Goal: Transaction & Acquisition: Purchase product/service

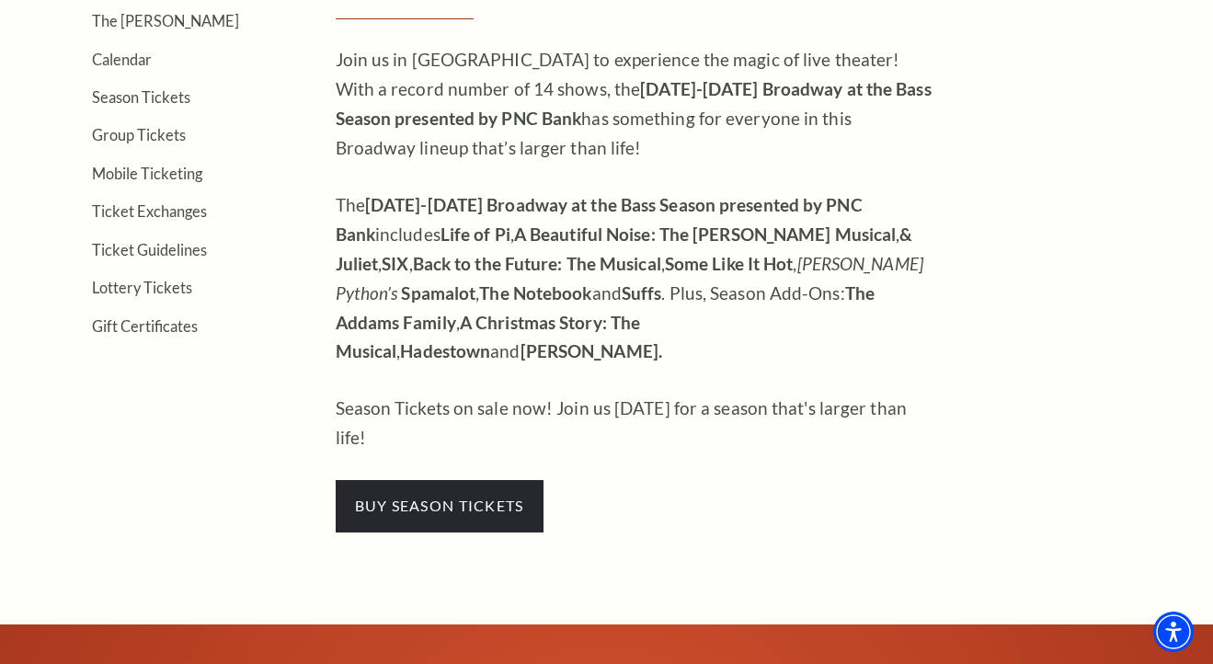
scroll to position [621, 0]
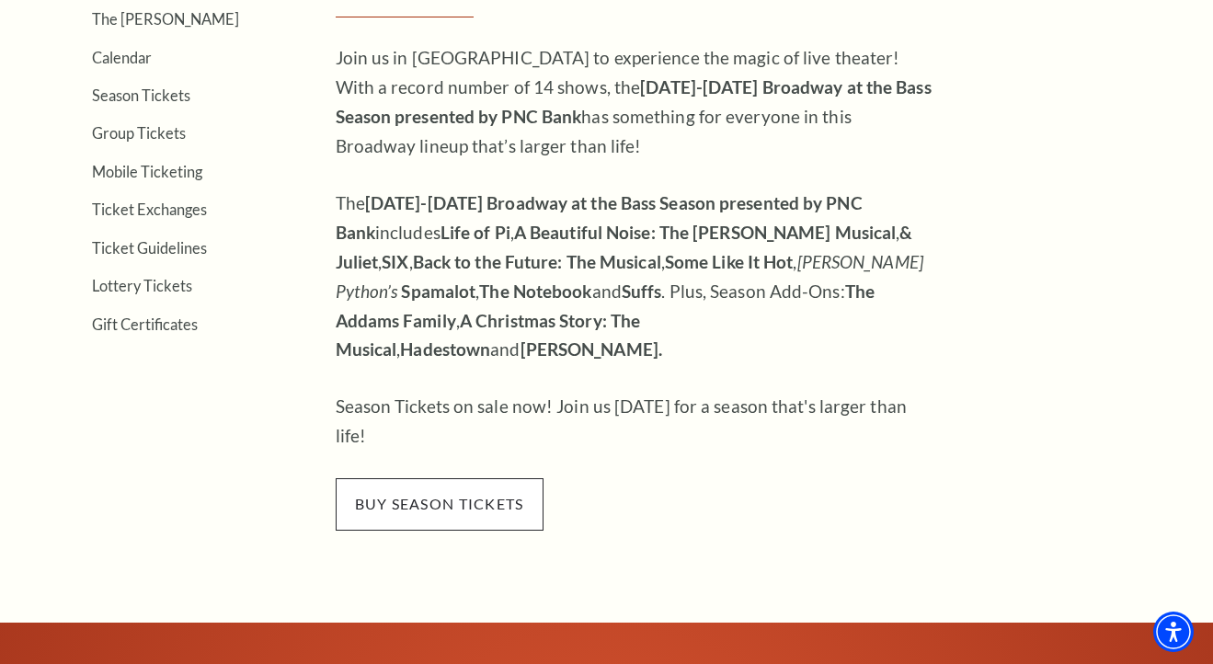
click at [438, 478] on span "buy season tickets" at bounding box center [440, 503] width 208 height 51
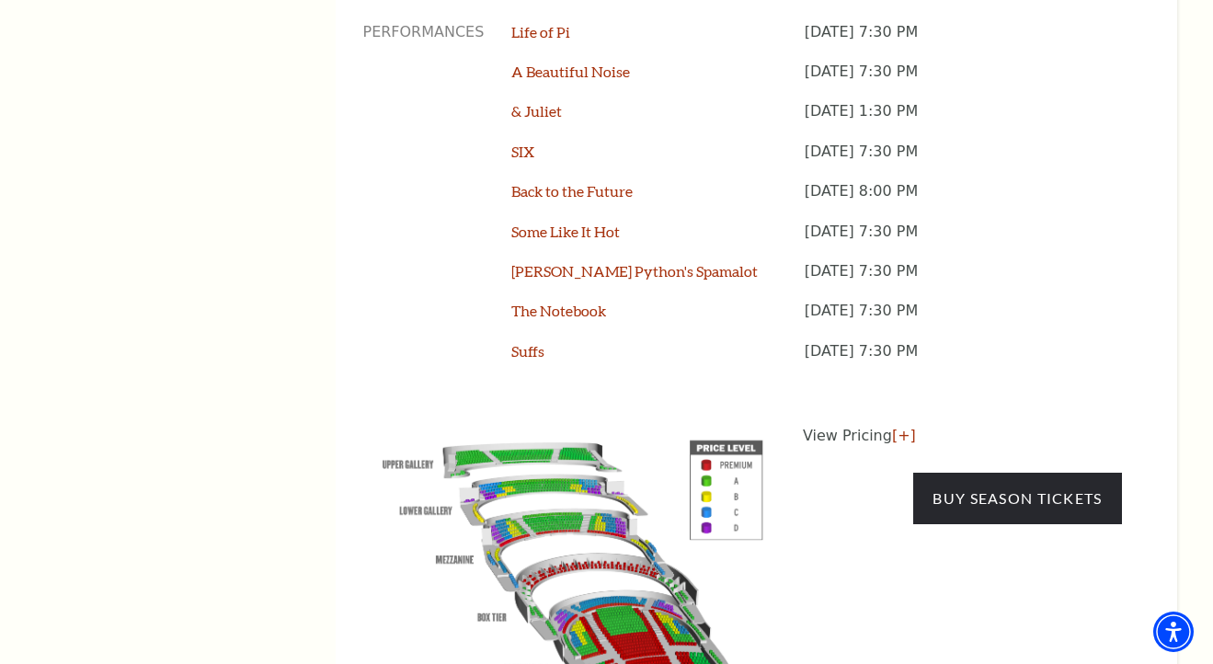
scroll to position [1600, 0]
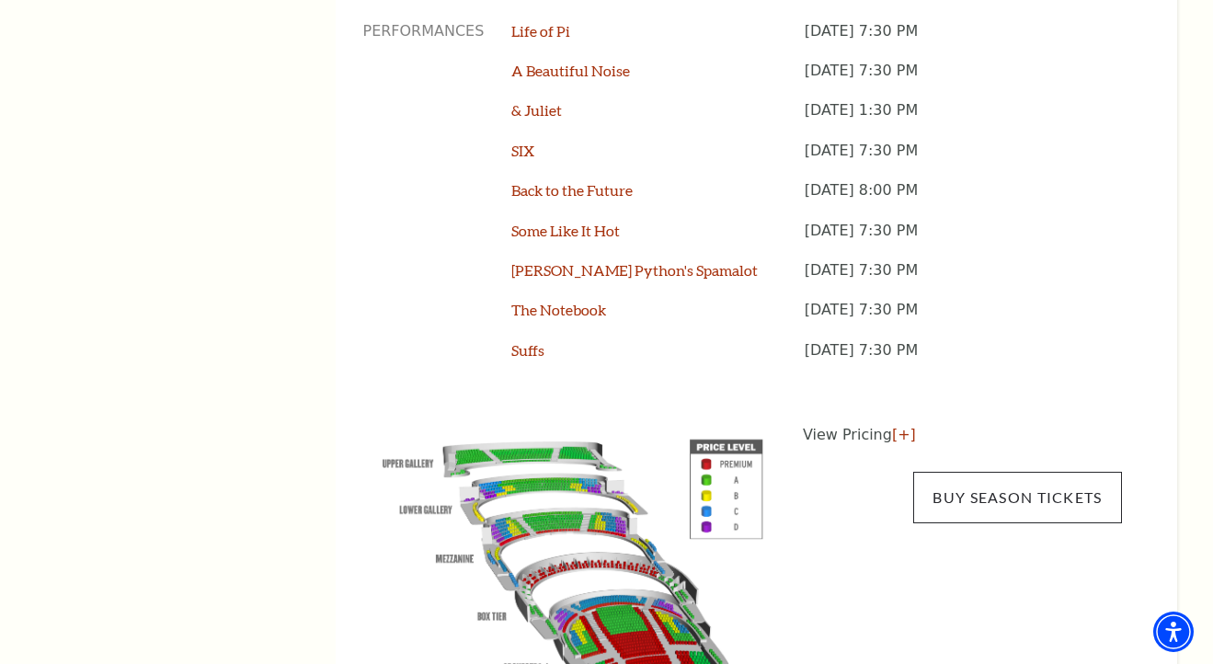
click at [1009, 472] on link "Buy Season Tickets" at bounding box center [1017, 497] width 208 height 51
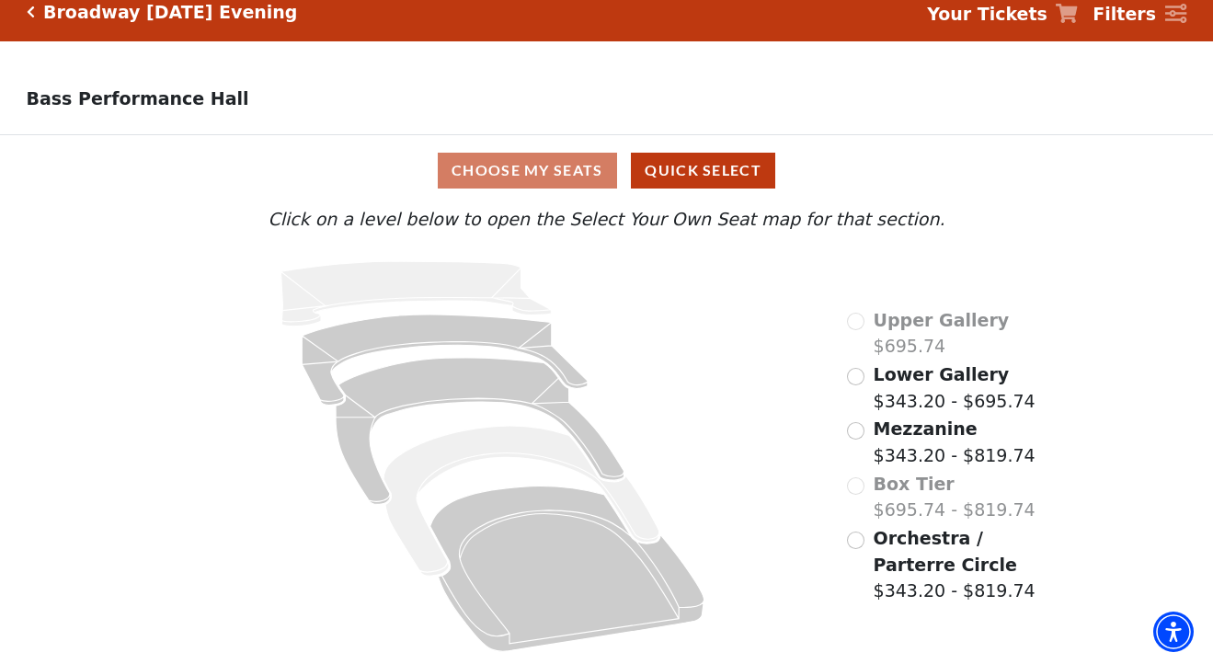
scroll to position [17, 0]
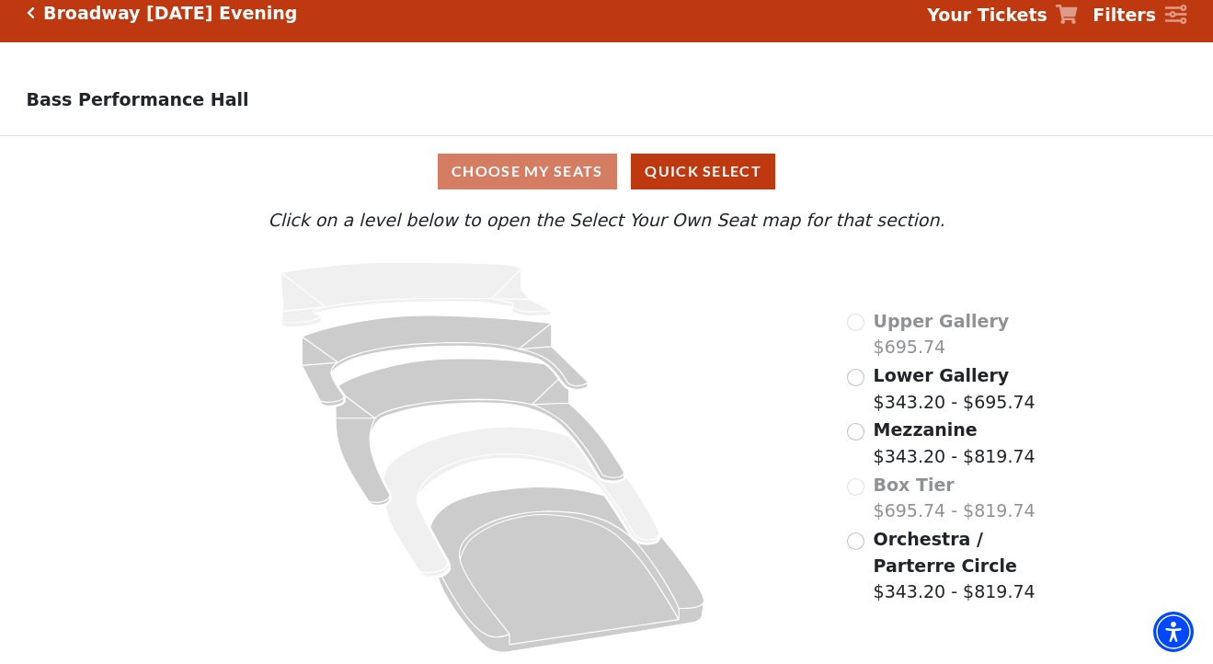
click at [855, 537] on input "Orchestra / Parterre Circle$343.20 - $819.74\a" at bounding box center [855, 540] width 17 height 17
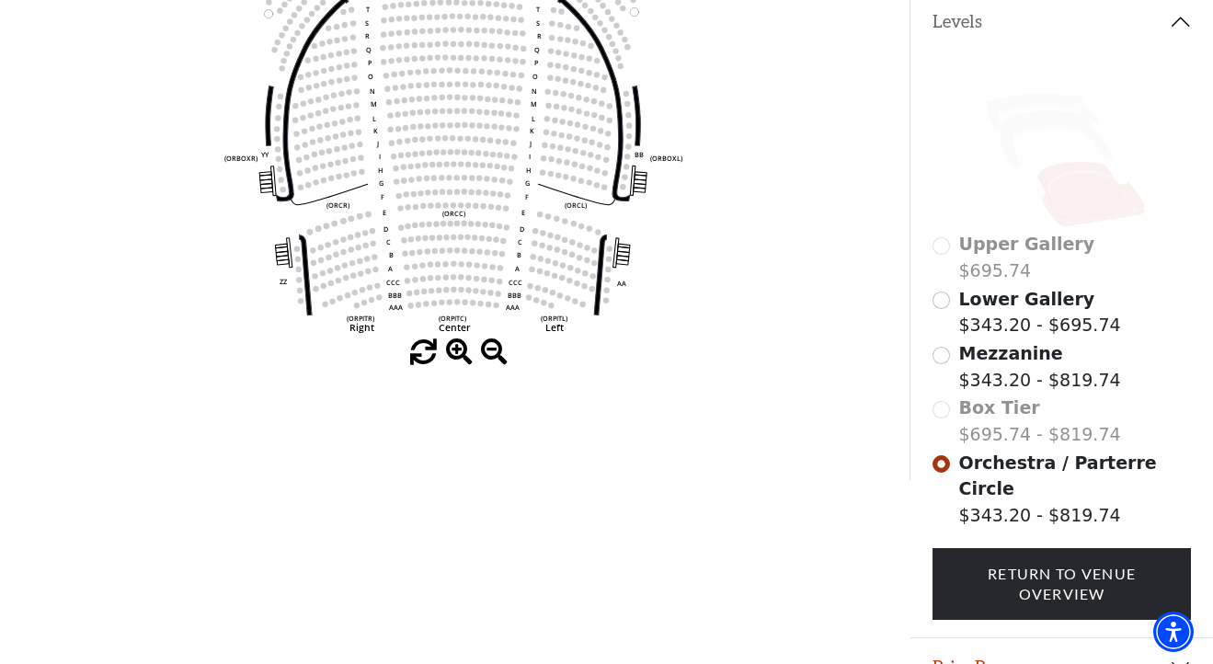
scroll to position [335, 0]
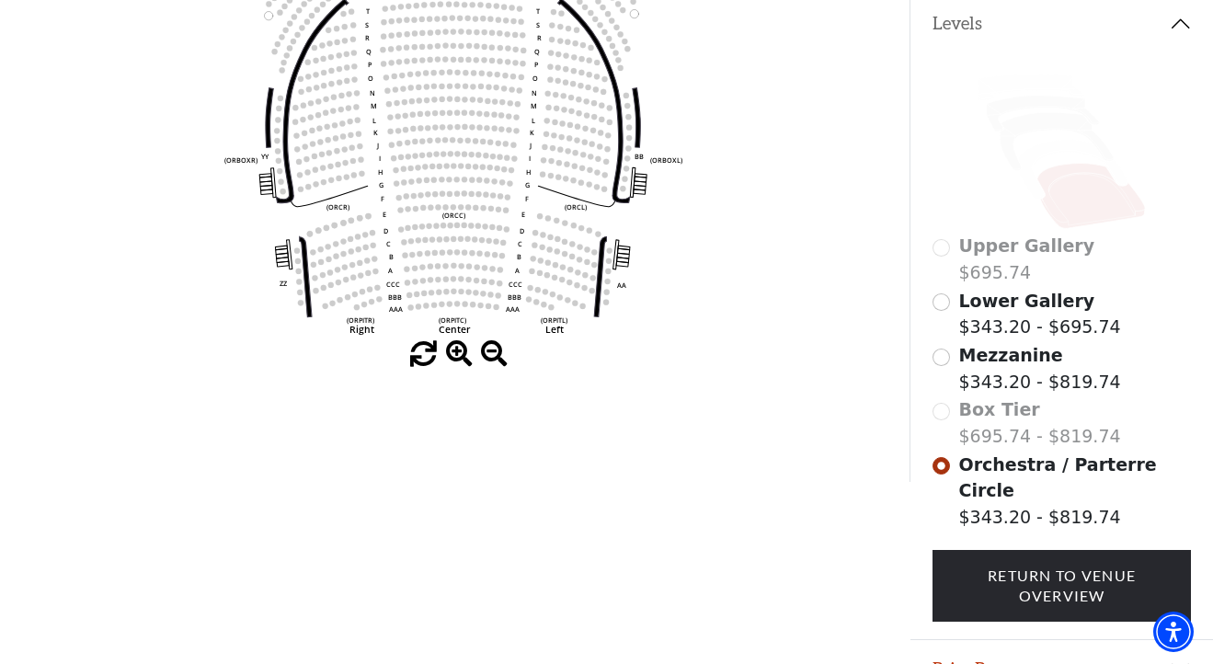
click at [939, 357] on input "Mezzanine$343.20 - $819.74\a" at bounding box center [940, 357] width 17 height 17
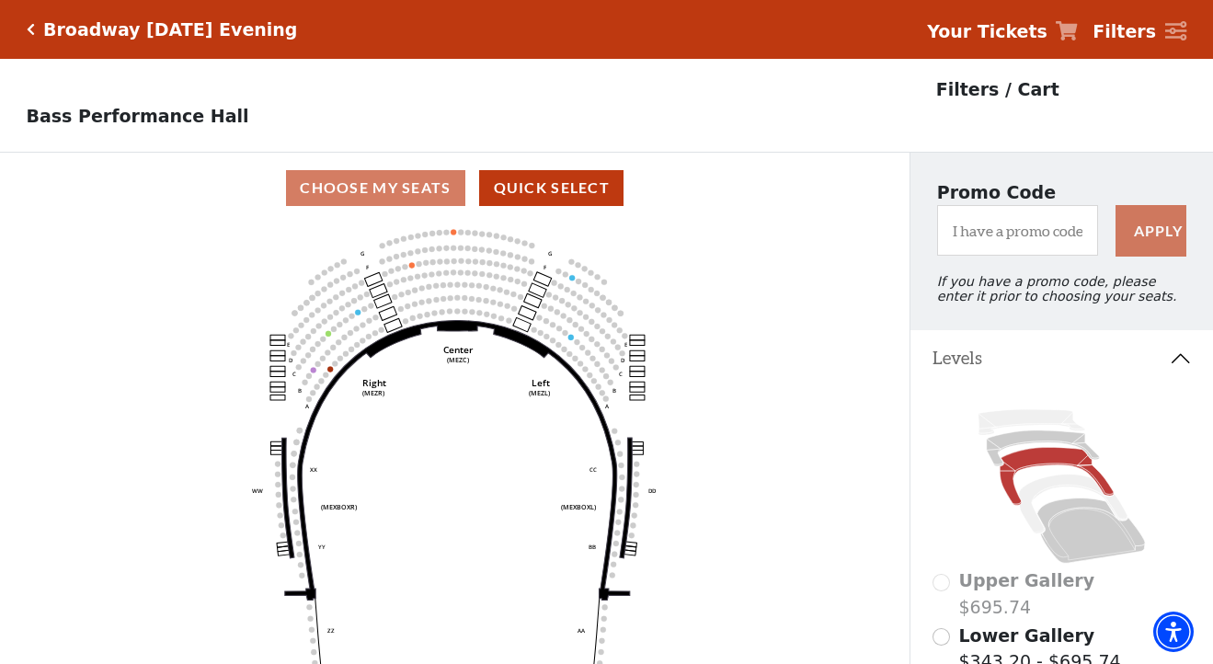
scroll to position [86, 0]
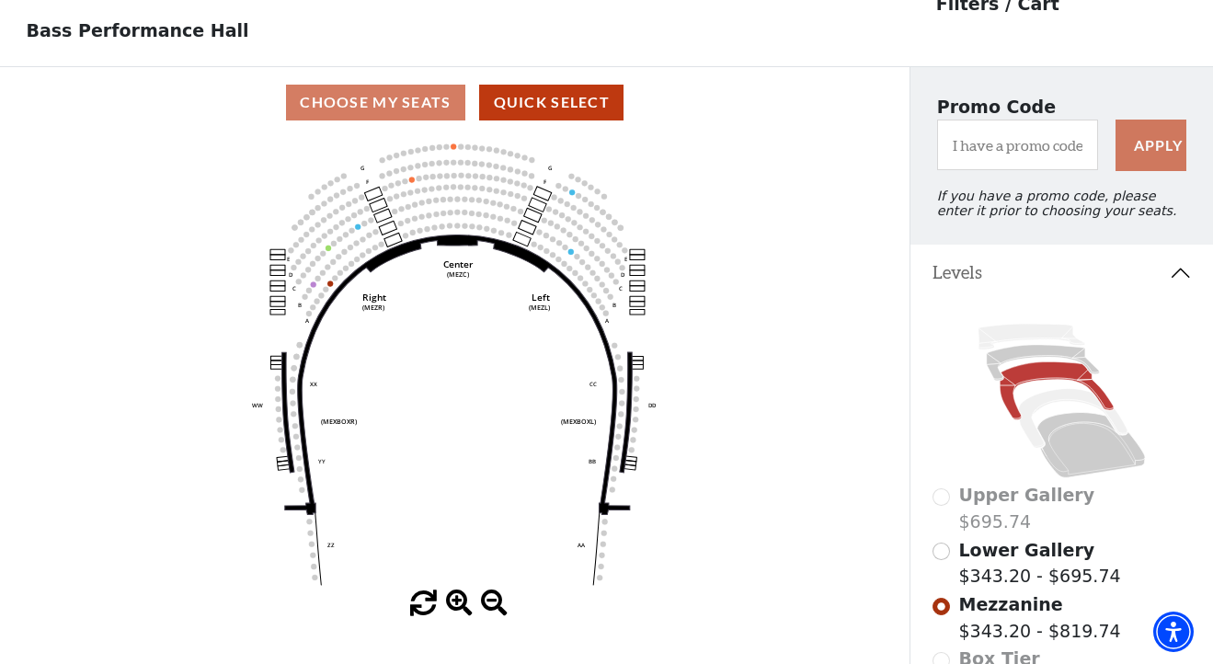
click at [946, 551] on input "Lower Gallery$343.20 - $695.74\a" at bounding box center [940, 551] width 17 height 17
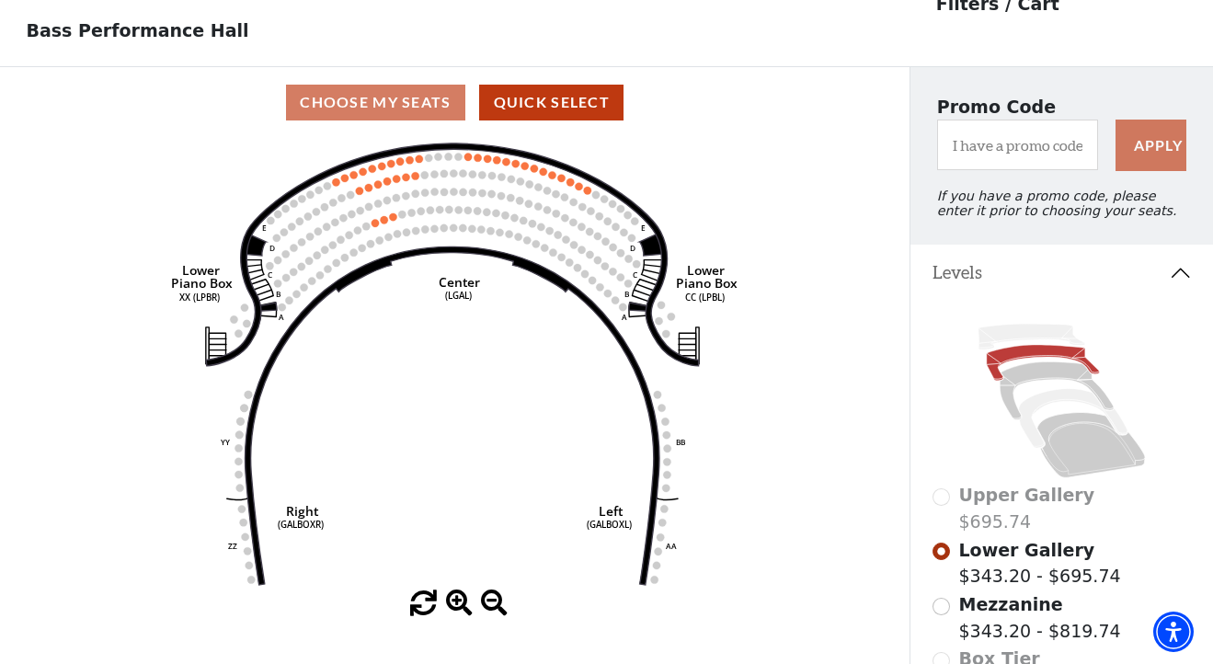
click at [944, 498] on div "Upper Gallery $695.74" at bounding box center [1061, 508] width 258 height 52
click at [944, 499] on div "Upper Gallery $695.74" at bounding box center [1061, 508] width 258 height 52
click at [942, 607] on input "Mezzanine$343.20 - $819.74\a" at bounding box center [940, 606] width 17 height 17
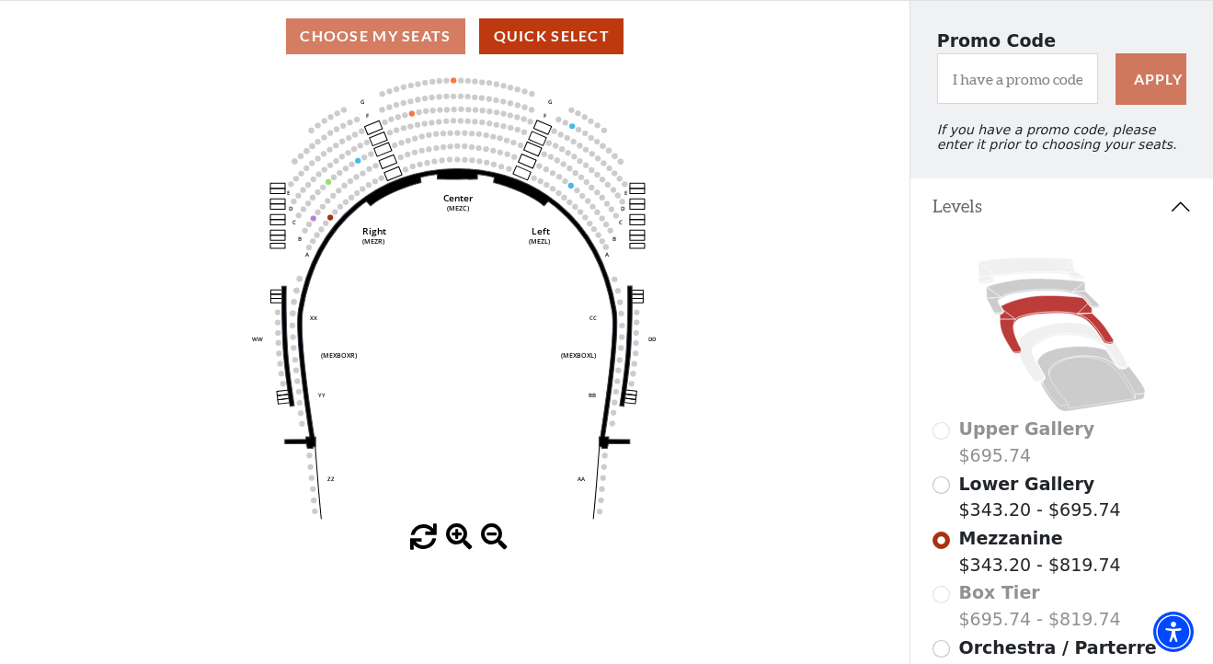
scroll to position [165, 0]
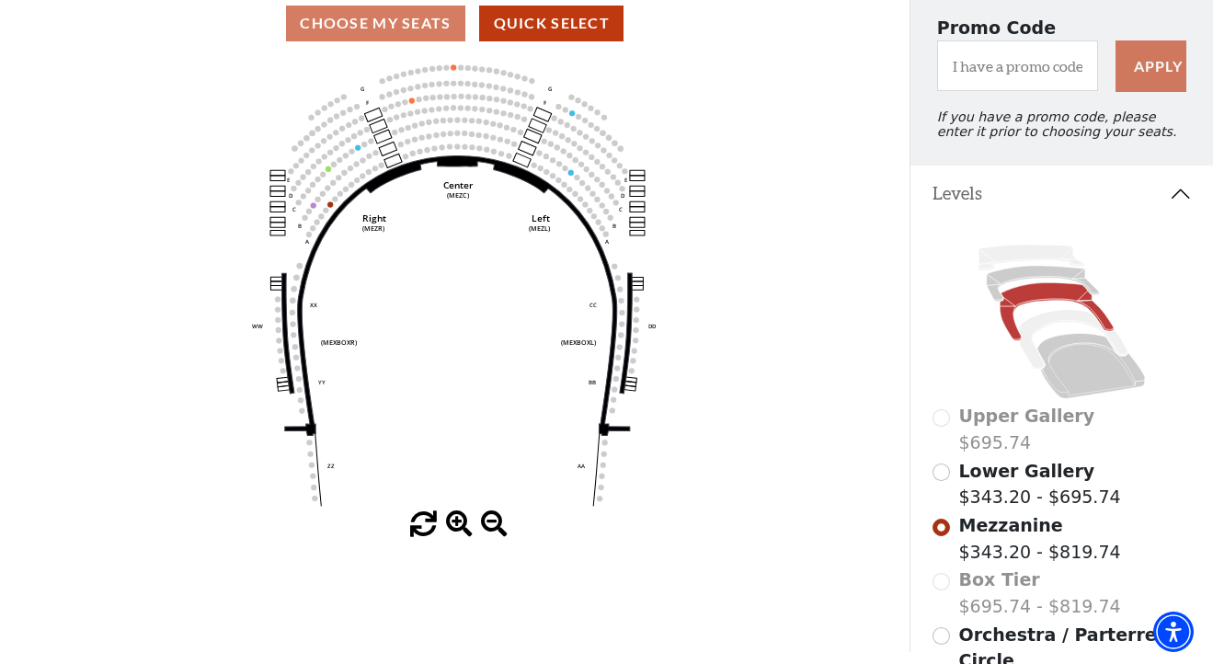
click at [947, 582] on div "Box Tier $695.74 - $819.74" at bounding box center [1061, 592] width 258 height 52
click at [945, 582] on div "Box Tier $695.74 - $819.74" at bounding box center [1061, 592] width 258 height 52
click at [944, 636] on input "Orchestra / Parterre Circle$343.20 - $819.74\a" at bounding box center [940, 635] width 17 height 17
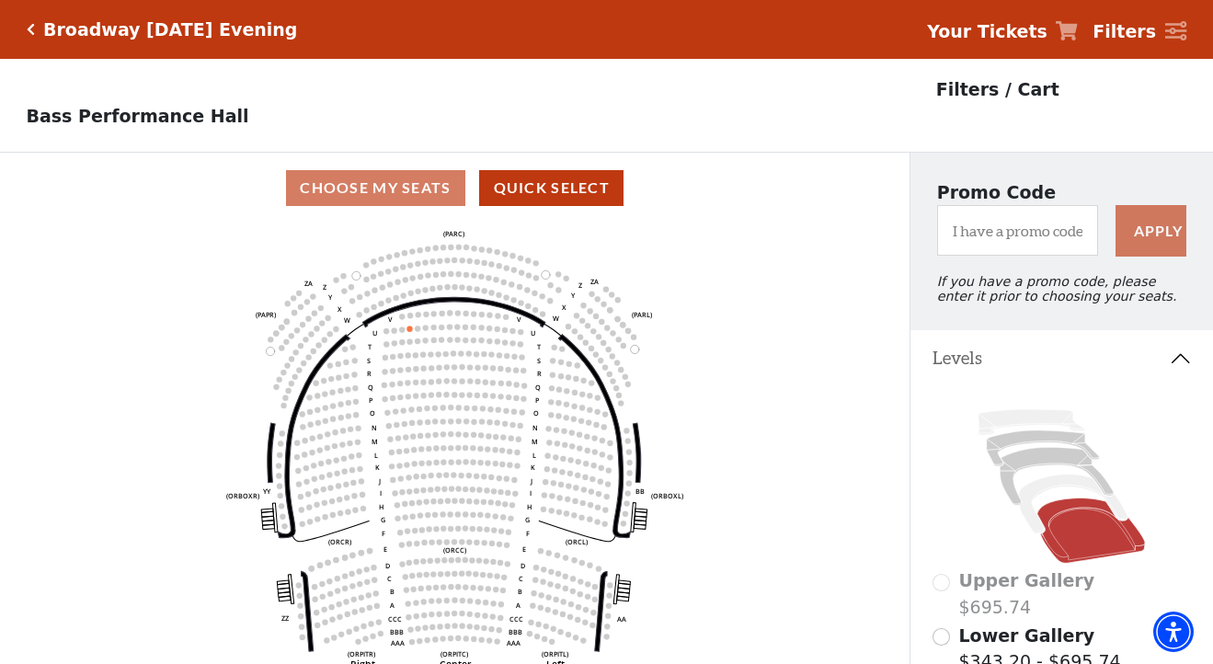
scroll to position [86, 0]
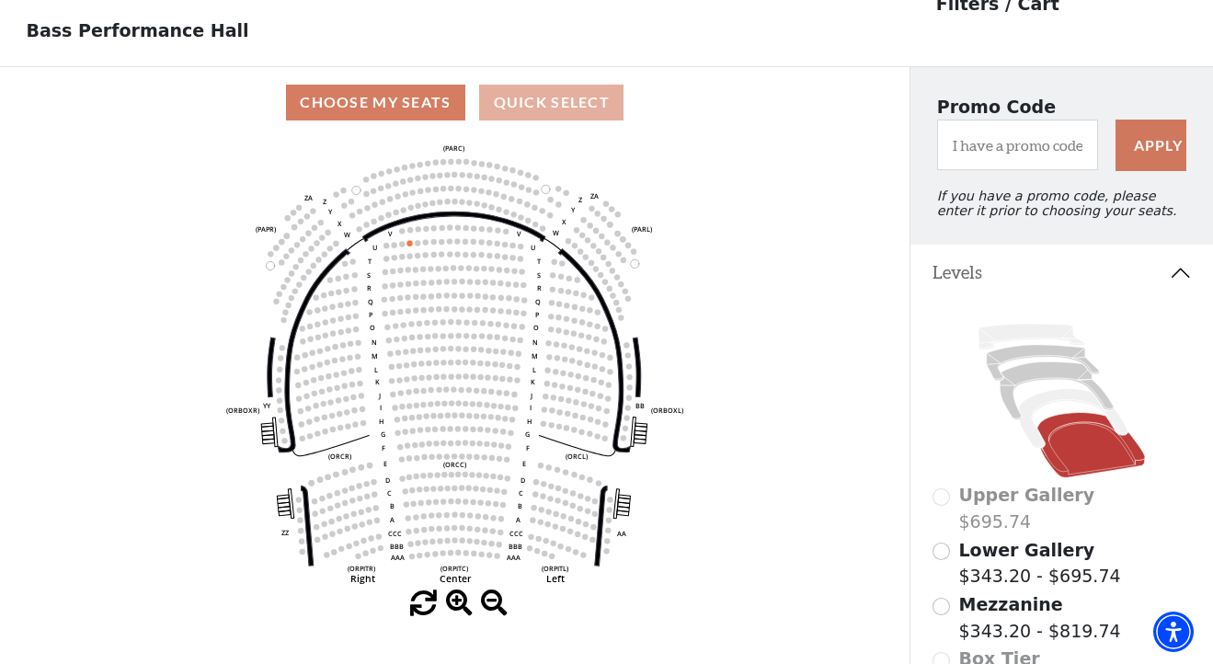
click at [562, 100] on button "Quick Select" at bounding box center [551, 103] width 144 height 36
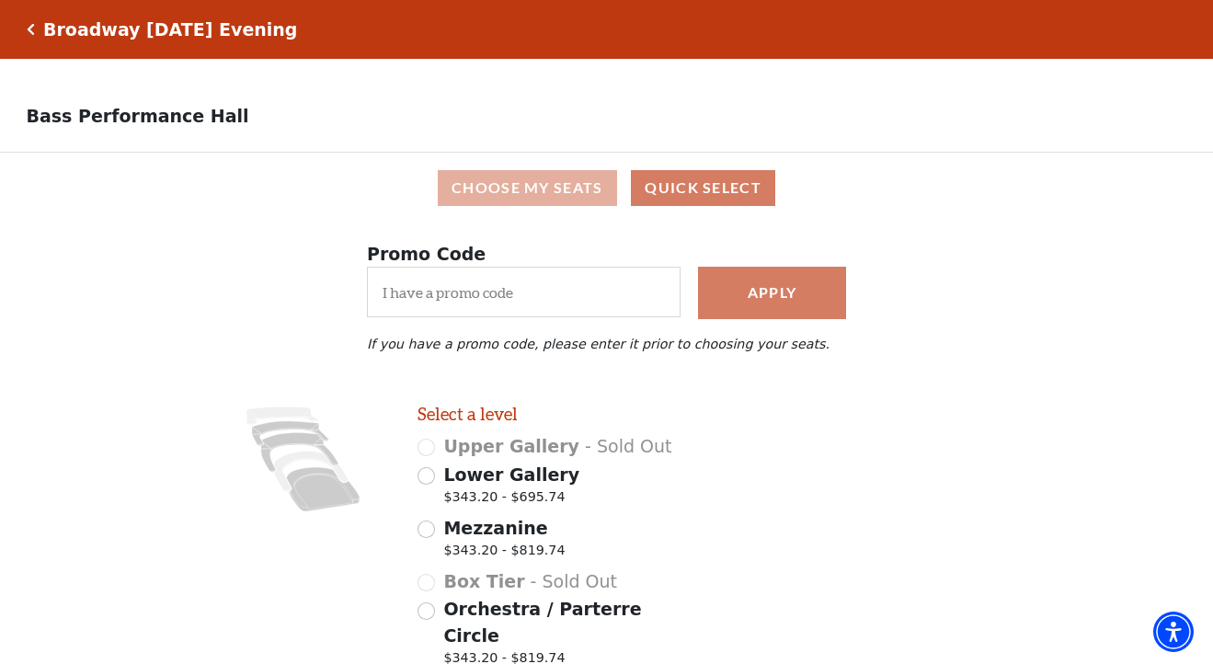
click at [558, 191] on button "Choose My Seats" at bounding box center [527, 188] width 179 height 36
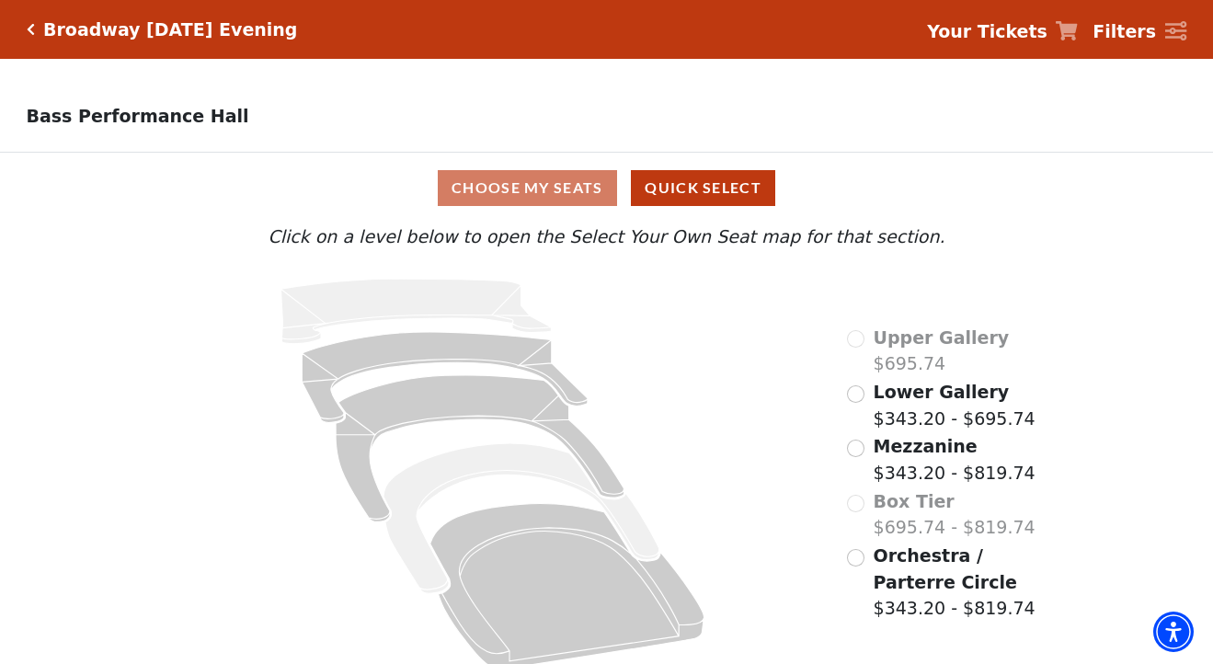
click at [859, 552] on input "Orchestra / Parterre Circle$343.20 - $819.74\a" at bounding box center [855, 557] width 17 height 17
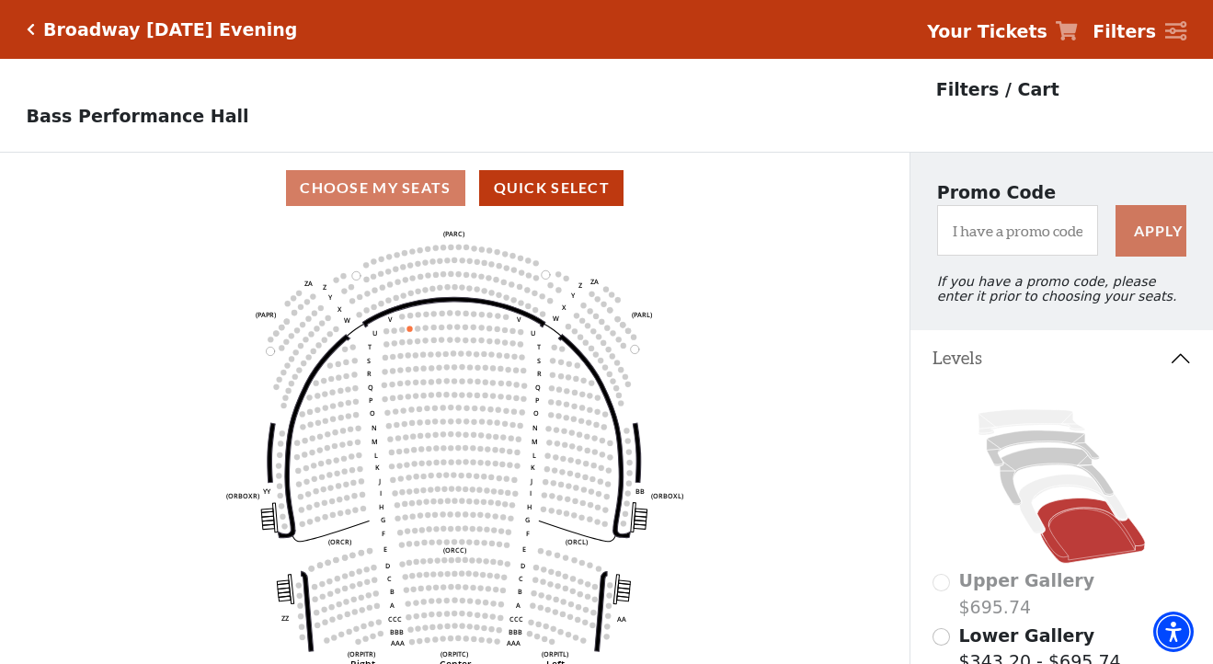
scroll to position [86, 0]
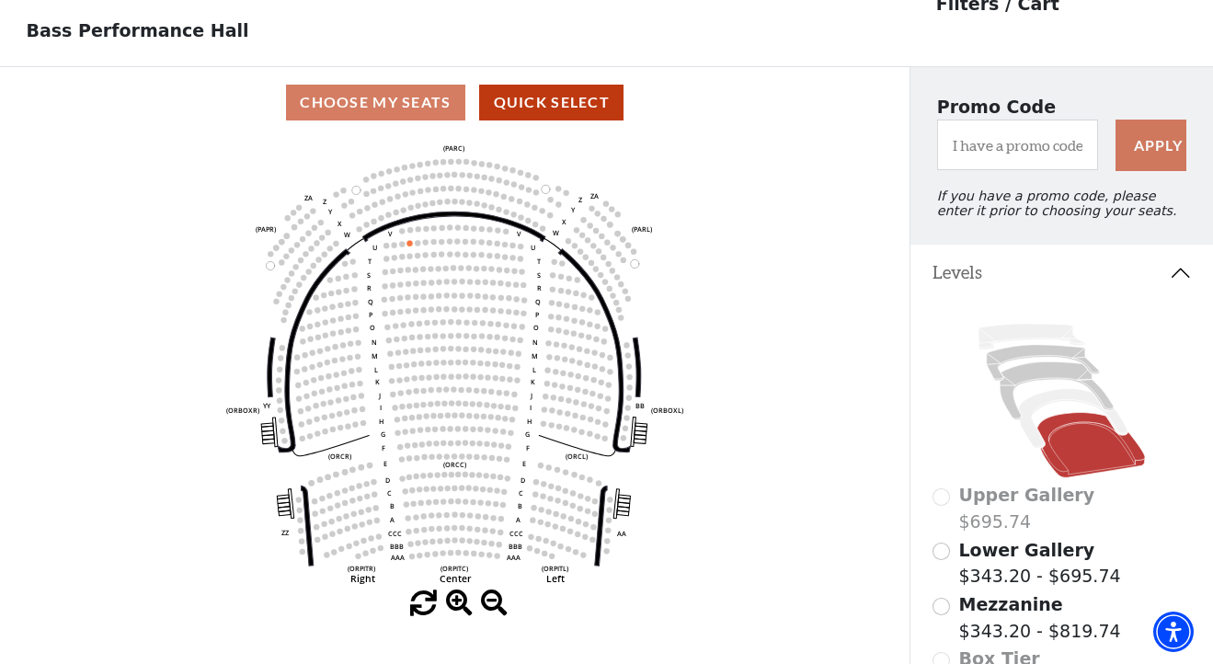
click at [945, 555] on input "Lower Gallery$343.20 - $695.74\a" at bounding box center [940, 551] width 17 height 17
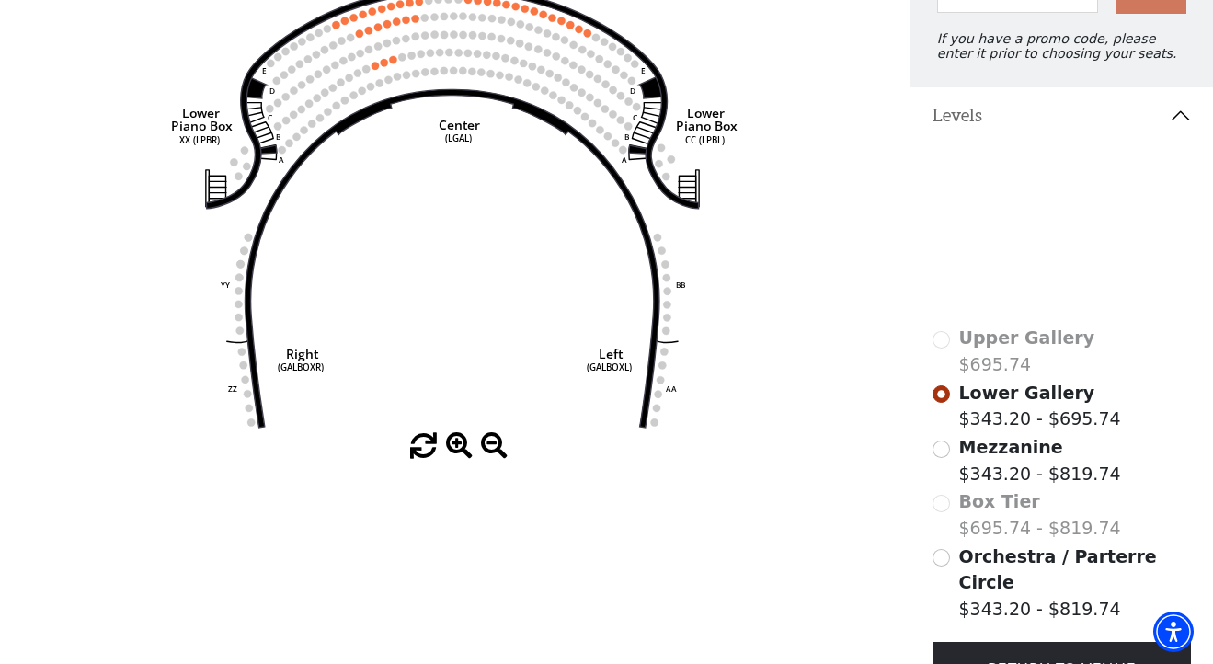
scroll to position [243, 0]
click at [941, 446] on input "Mezzanine$343.20 - $819.74\a" at bounding box center [940, 448] width 17 height 17
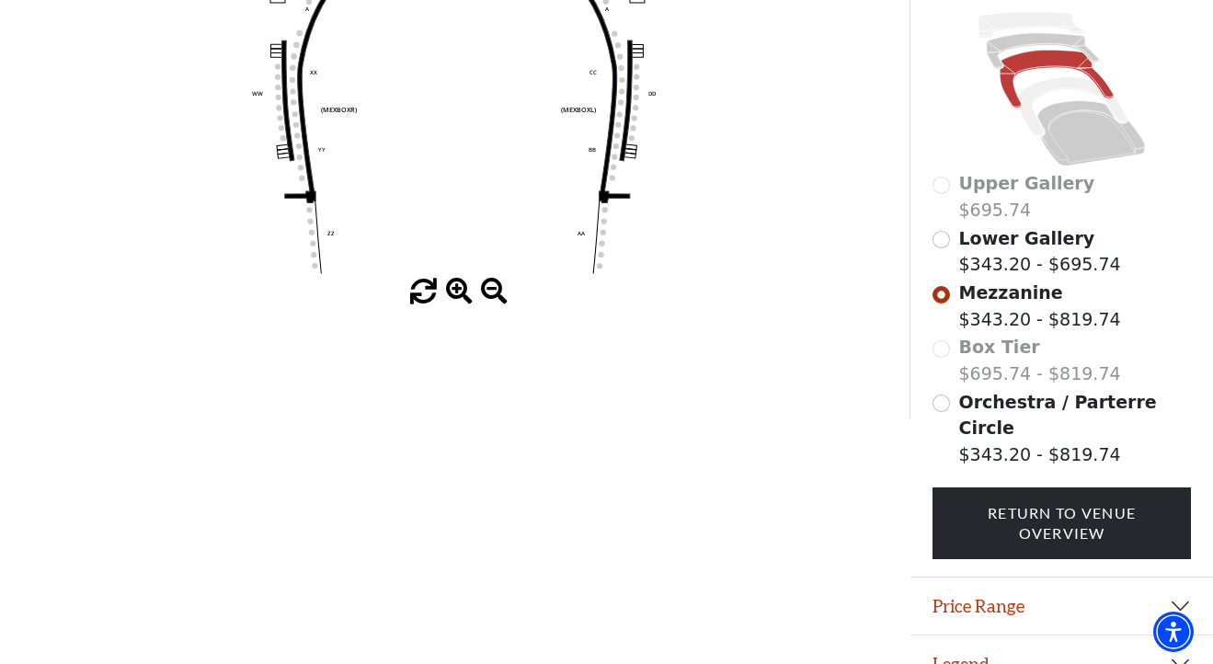
scroll to position [395, 0]
